Goal: Contribute content: Add original content to the website for others to see

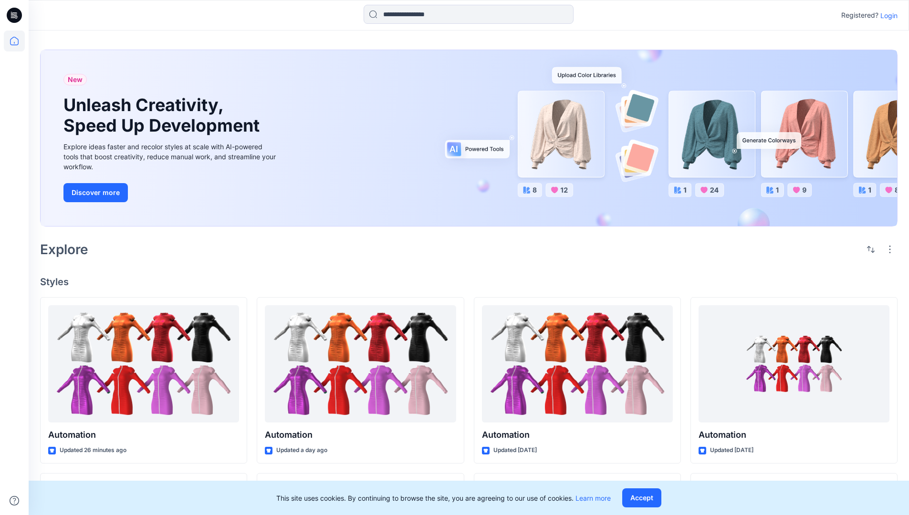
click at [887, 15] on p "Login" at bounding box center [889, 15] width 17 height 10
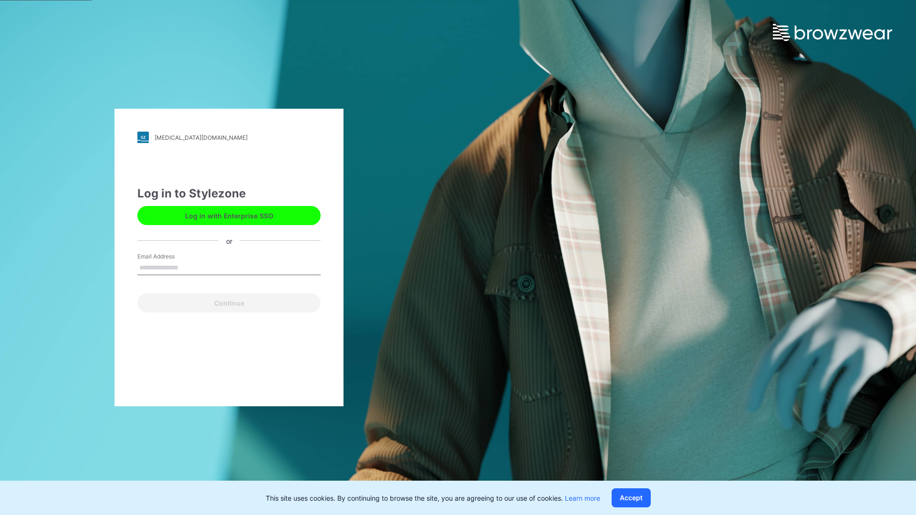
click at [189, 267] on input "Email Address" at bounding box center [228, 268] width 183 height 14
type input "**********"
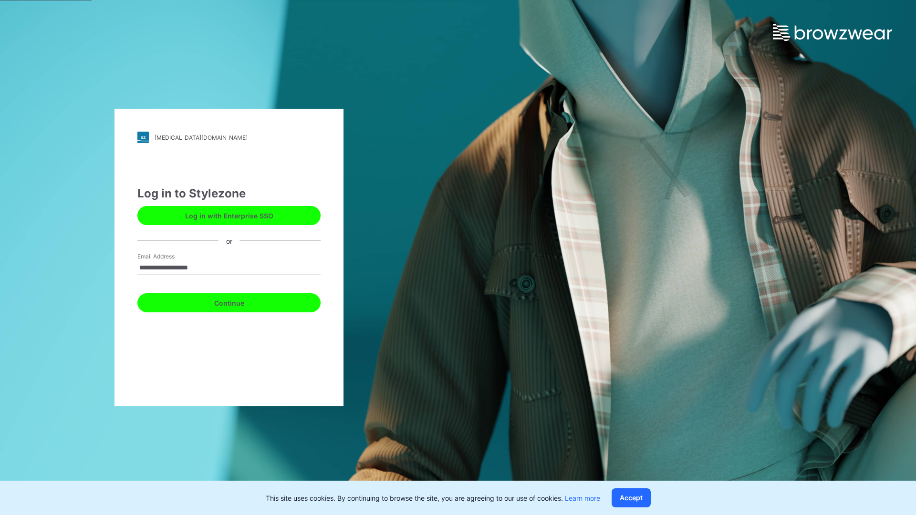
click at [240, 302] on button "Continue" at bounding box center [228, 303] width 183 height 19
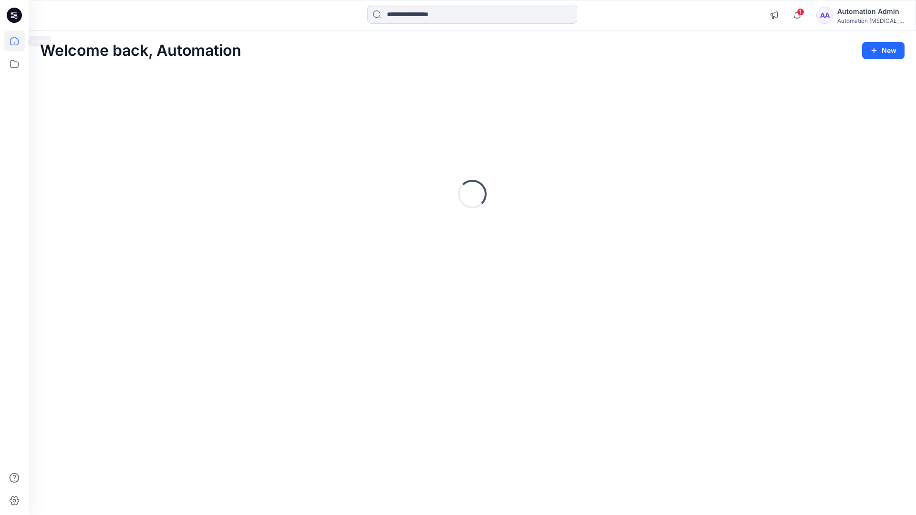
click at [18, 41] on icon at bounding box center [14, 41] width 9 height 9
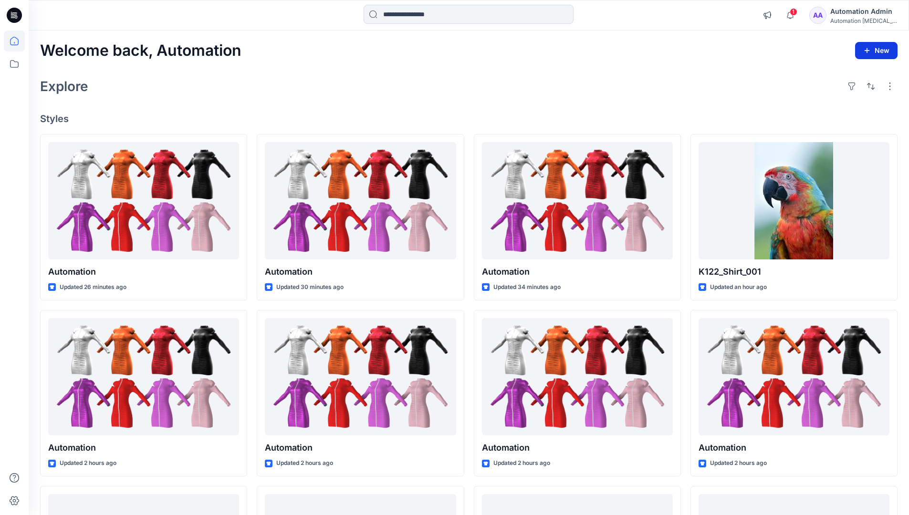
click at [871, 46] on button "New" at bounding box center [876, 50] width 42 height 17
click at [848, 75] on p "New Style" at bounding box center [847, 74] width 32 height 11
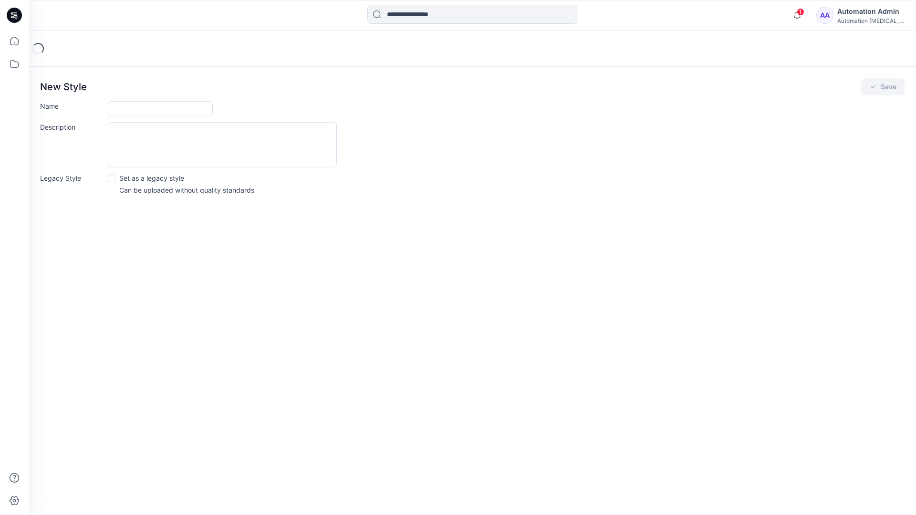
click at [117, 110] on input "Name" at bounding box center [160, 108] width 105 height 15
click at [180, 104] on input "Name" at bounding box center [160, 108] width 105 height 15
type input "**********"
click at [890, 85] on button "Save" at bounding box center [882, 86] width 43 height 17
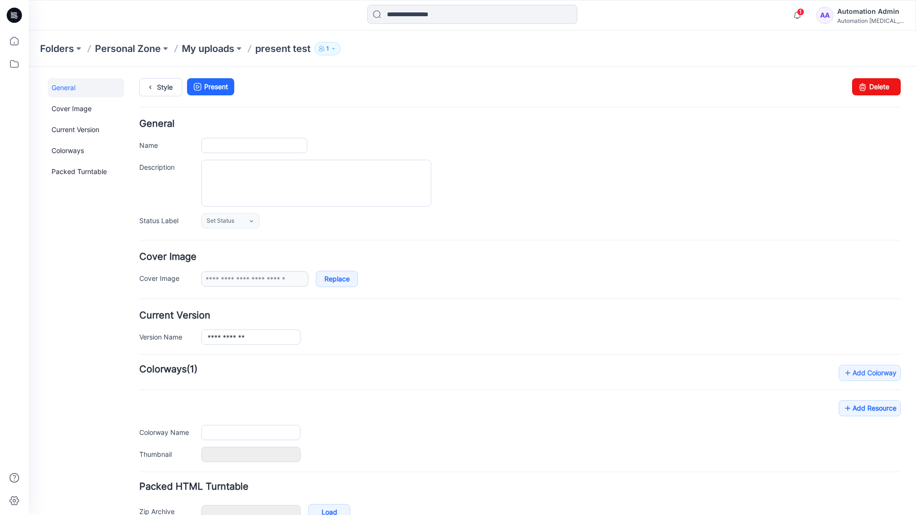
type input "**********"
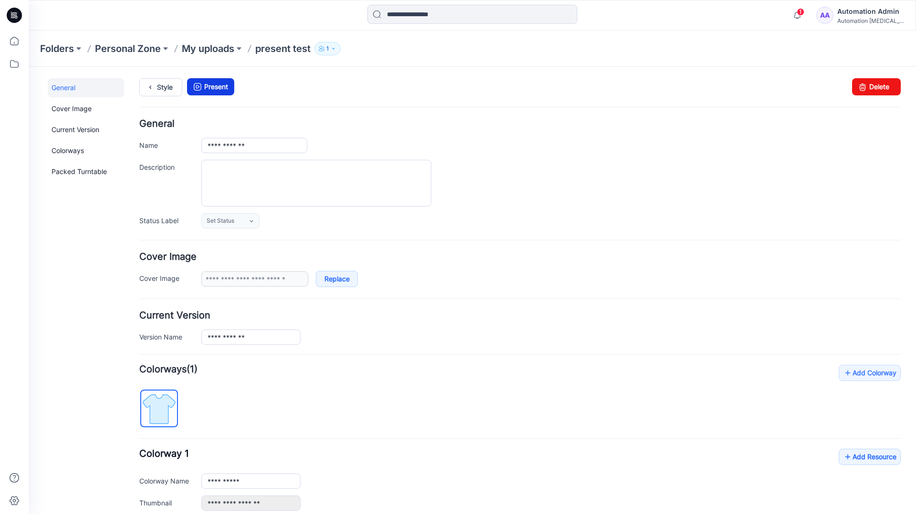
click at [214, 86] on link "Present" at bounding box center [210, 86] width 47 height 17
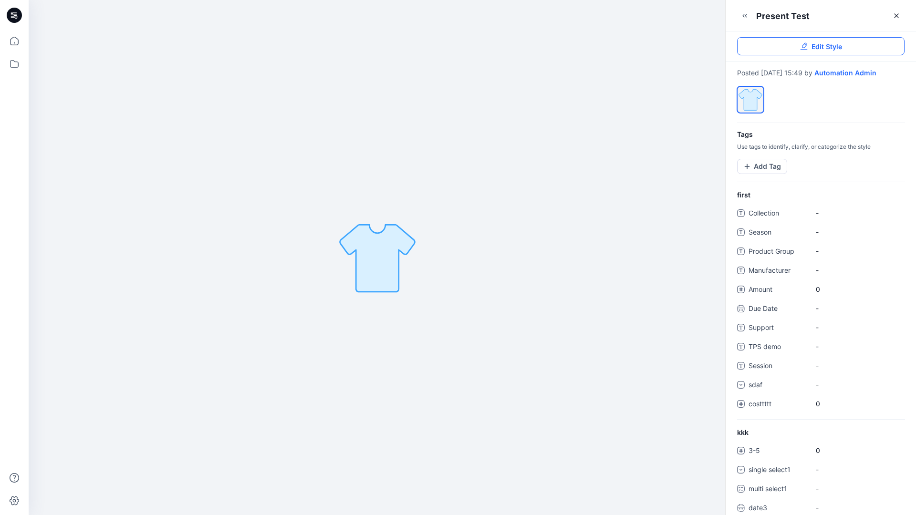
click at [845, 48] on link "Edit Style" at bounding box center [821, 46] width 168 height 18
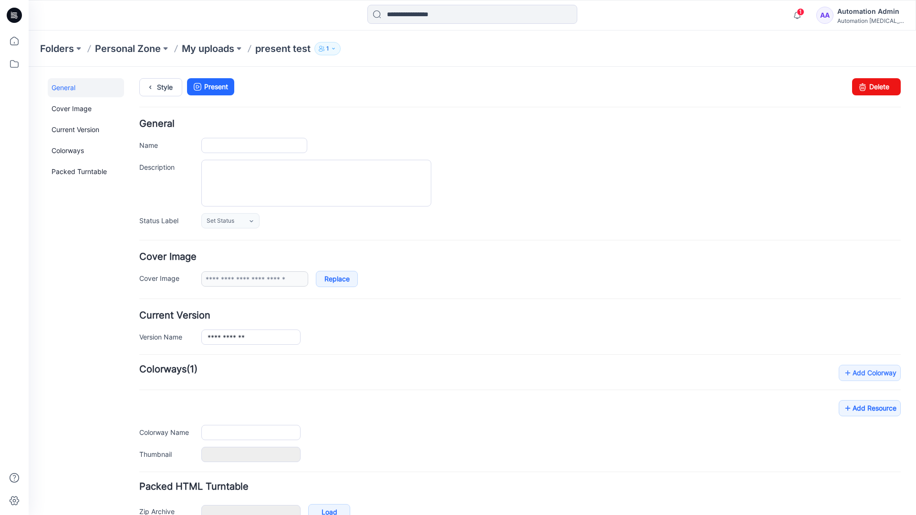
type input "**********"
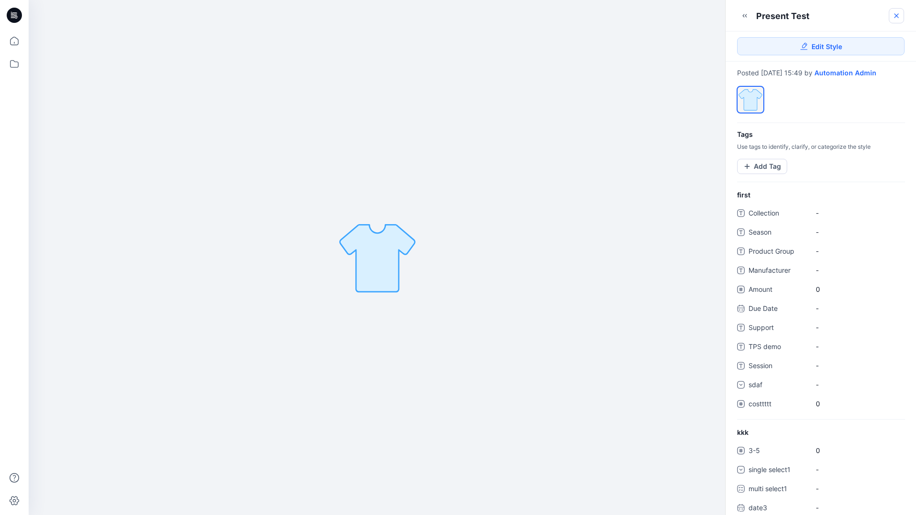
click at [897, 17] on icon at bounding box center [897, 16] width 8 height 8
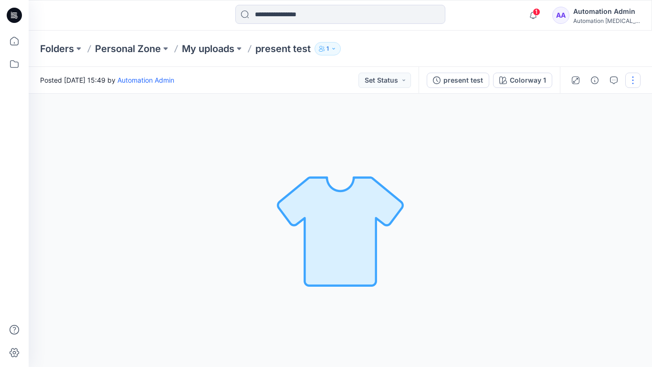
click at [632, 84] on button "button" at bounding box center [632, 80] width 15 height 15
click at [566, 101] on p "Present" at bounding box center [578, 102] width 24 height 10
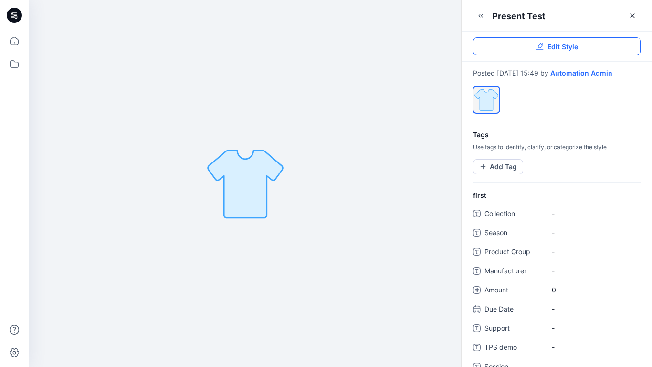
click at [622, 45] on link "Edit Style" at bounding box center [557, 46] width 168 height 18
click at [504, 166] on button "Add Tag" at bounding box center [498, 166] width 50 height 15
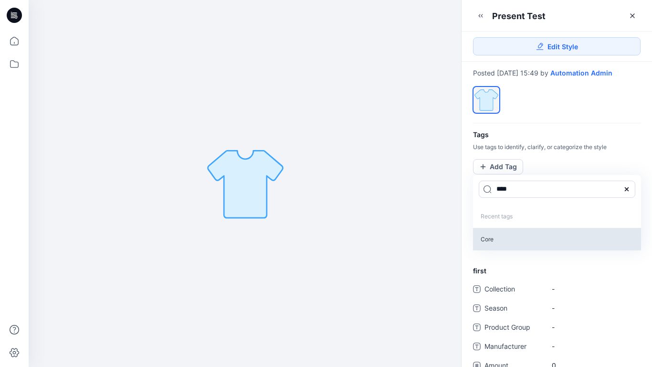
type input "****"
click at [487, 239] on p "Core" at bounding box center [557, 239] width 168 height 22
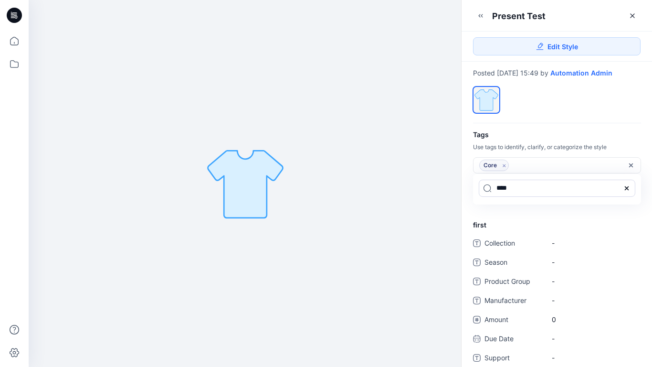
click at [630, 188] on icon at bounding box center [627, 188] width 8 height 8
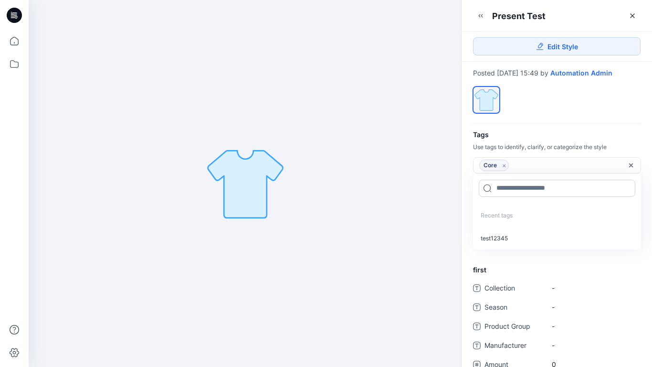
click at [525, 186] on input at bounding box center [557, 187] width 157 height 17
type input "*********"
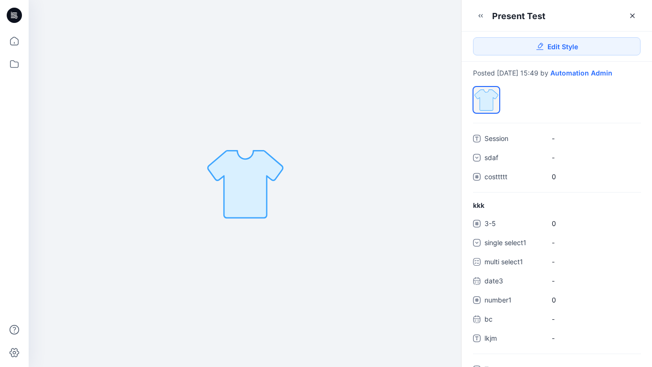
scroll to position [248, 0]
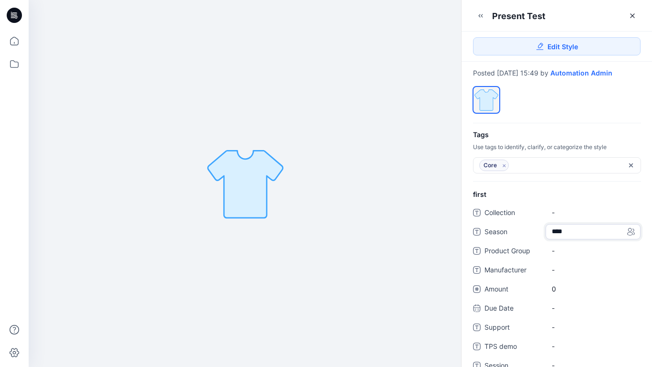
type textarea "*****"
click at [589, 252] on Group "-" at bounding box center [593, 250] width 83 height 10
type textarea "****"
click at [557, 266] on span "-" at bounding box center [593, 269] width 83 height 10
type textarea "****"
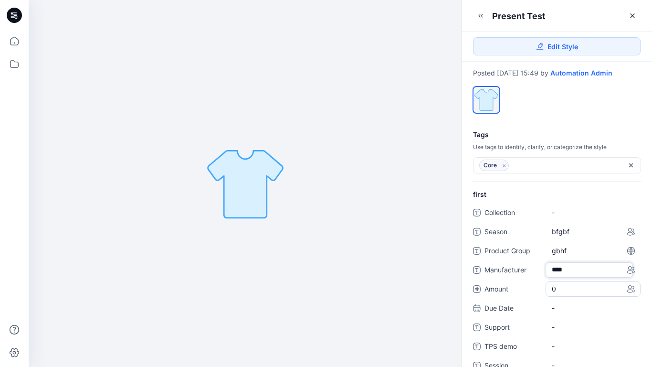
click at [558, 290] on span "0" at bounding box center [593, 288] width 83 height 10
type input "*"
click at [559, 311] on div "-" at bounding box center [593, 317] width 95 height 15
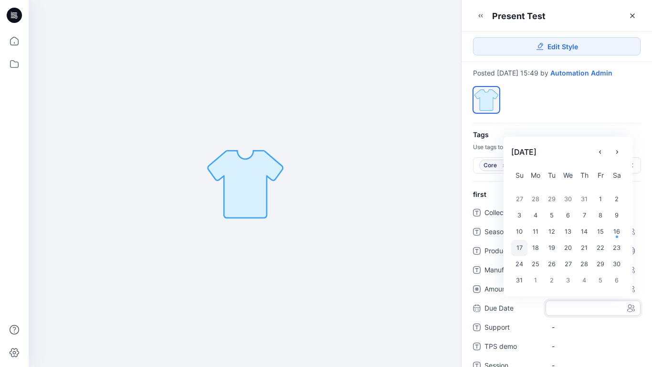
click at [522, 246] on div "17" at bounding box center [519, 248] width 16 height 16
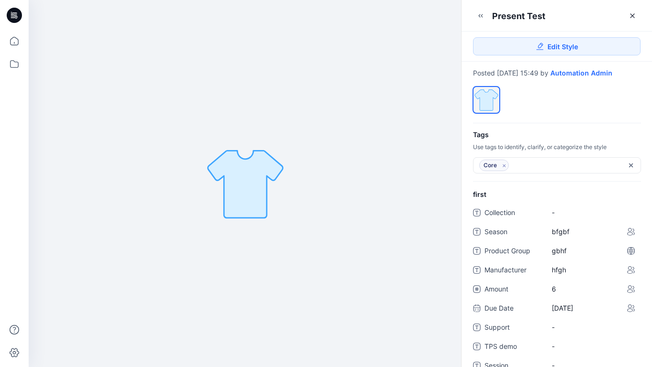
scroll to position [205, 0]
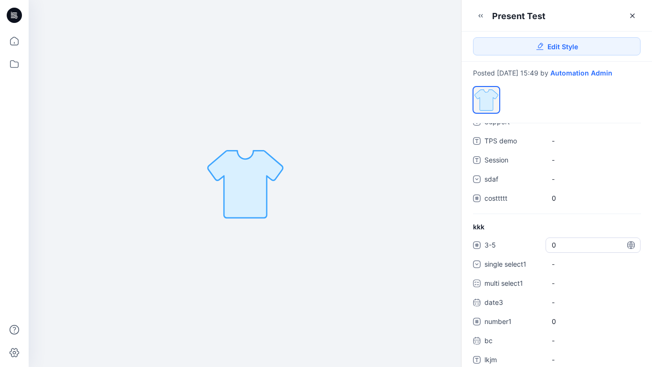
click at [557, 245] on span "0" at bounding box center [593, 245] width 83 height 10
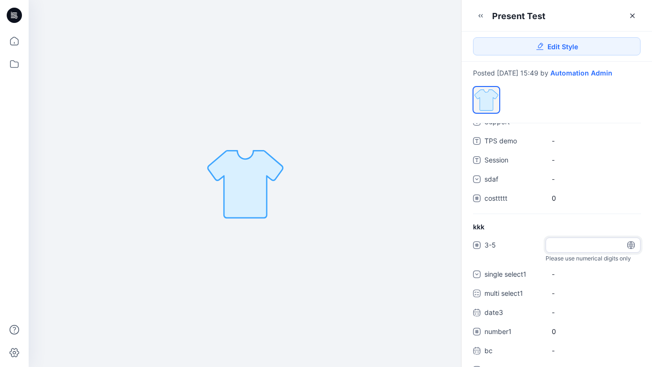
type input "*"
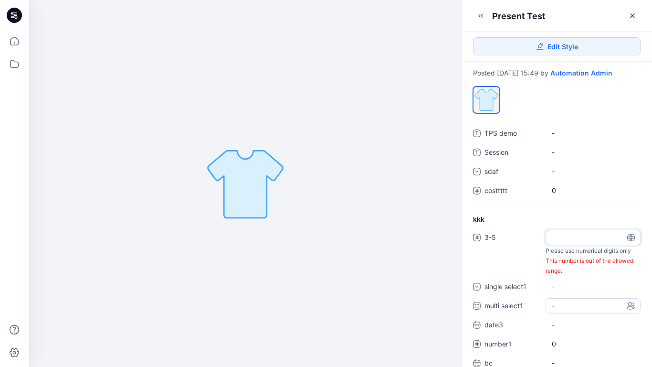
click at [576, 305] on div "3-5 * Please use numerical digits only This number is out of the allowed range.…" at bounding box center [557, 314] width 168 height 168
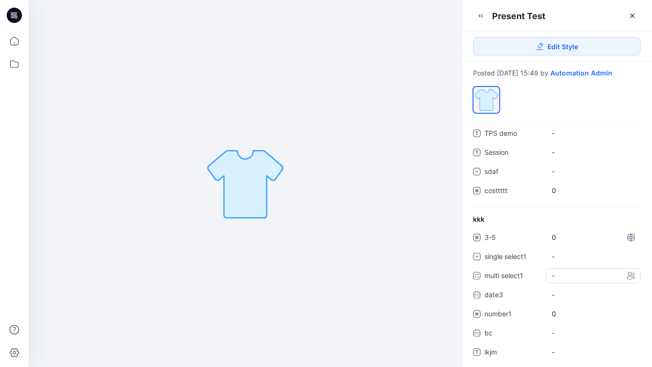
click at [573, 277] on div "-" at bounding box center [593, 275] width 95 height 15
click at [560, 296] on span at bounding box center [558, 297] width 8 height 8
click at [557, 315] on span at bounding box center [558, 317] width 8 height 8
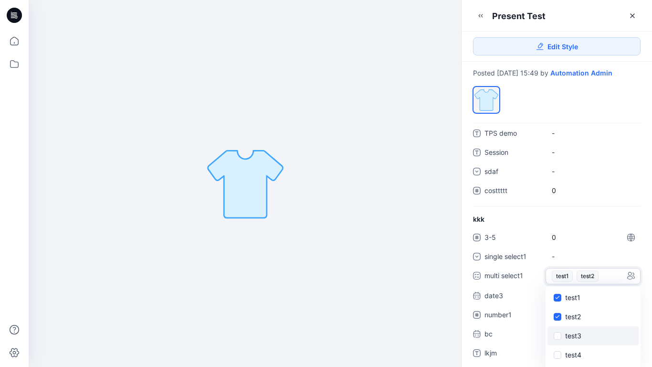
click at [557, 333] on span at bounding box center [558, 336] width 8 height 8
click at [557, 299] on icon at bounding box center [557, 296] width 4 height 3
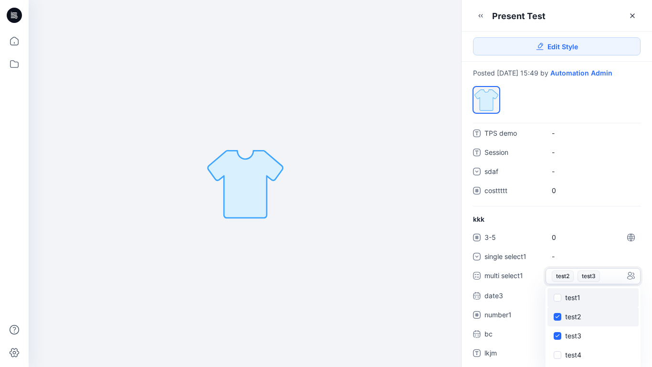
click at [557, 318] on span at bounding box center [558, 317] width 8 height 8
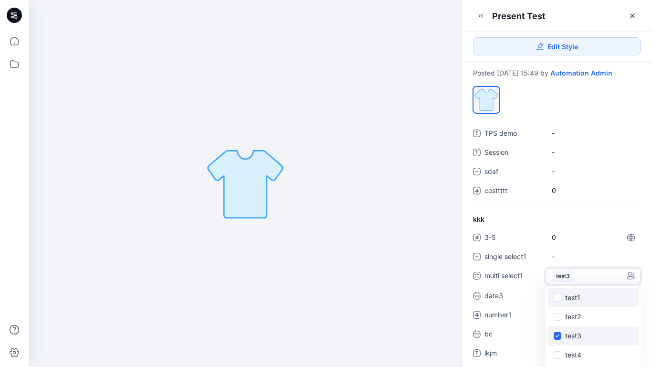
click at [558, 333] on span at bounding box center [558, 336] width 8 height 8
click at [608, 216] on div "kkk 3-5 0 single select1 - multi select1 - test1 test2 test3 test4 test5 test6 …" at bounding box center [557, 291] width 190 height 154
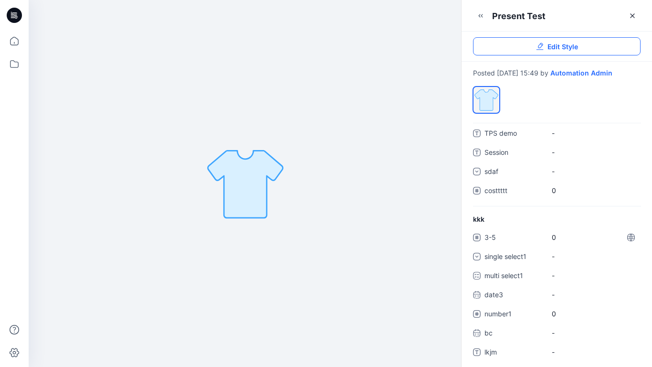
click at [559, 48] on span "Edit Style" at bounding box center [562, 47] width 31 height 10
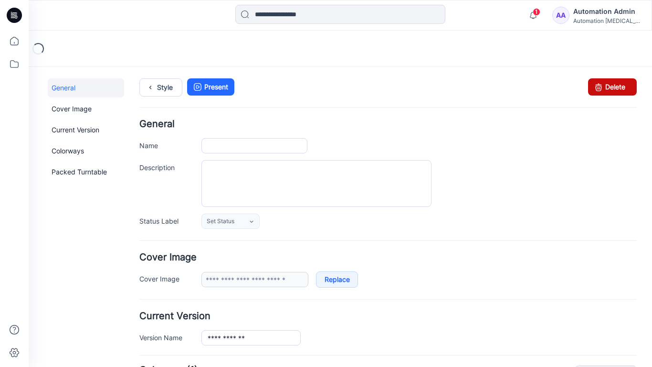
type input "**********"
click at [597, 84] on icon at bounding box center [598, 86] width 13 height 17
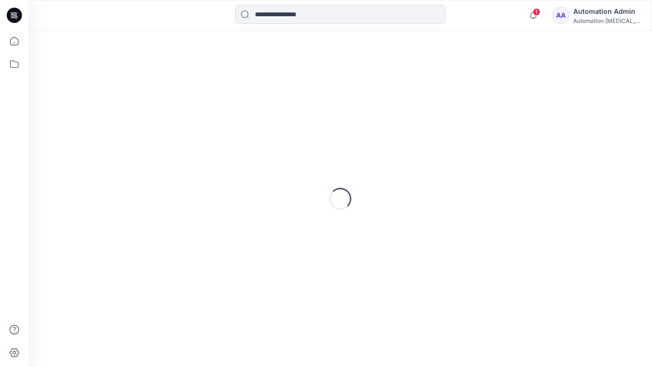
click at [599, 15] on div "Automation Admin" at bounding box center [606, 11] width 67 height 11
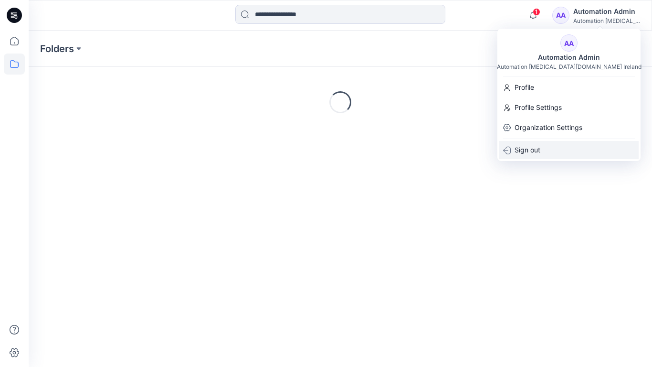
click at [553, 144] on div "Sign out" at bounding box center [568, 150] width 139 height 18
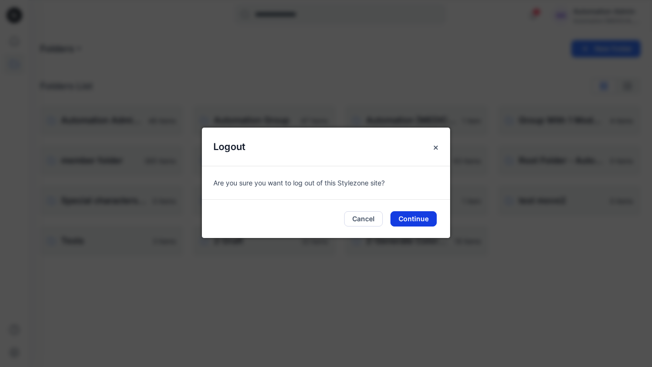
click at [430, 216] on button "Continue" at bounding box center [413, 218] width 46 height 15
